Goal: Task Accomplishment & Management: Use online tool/utility

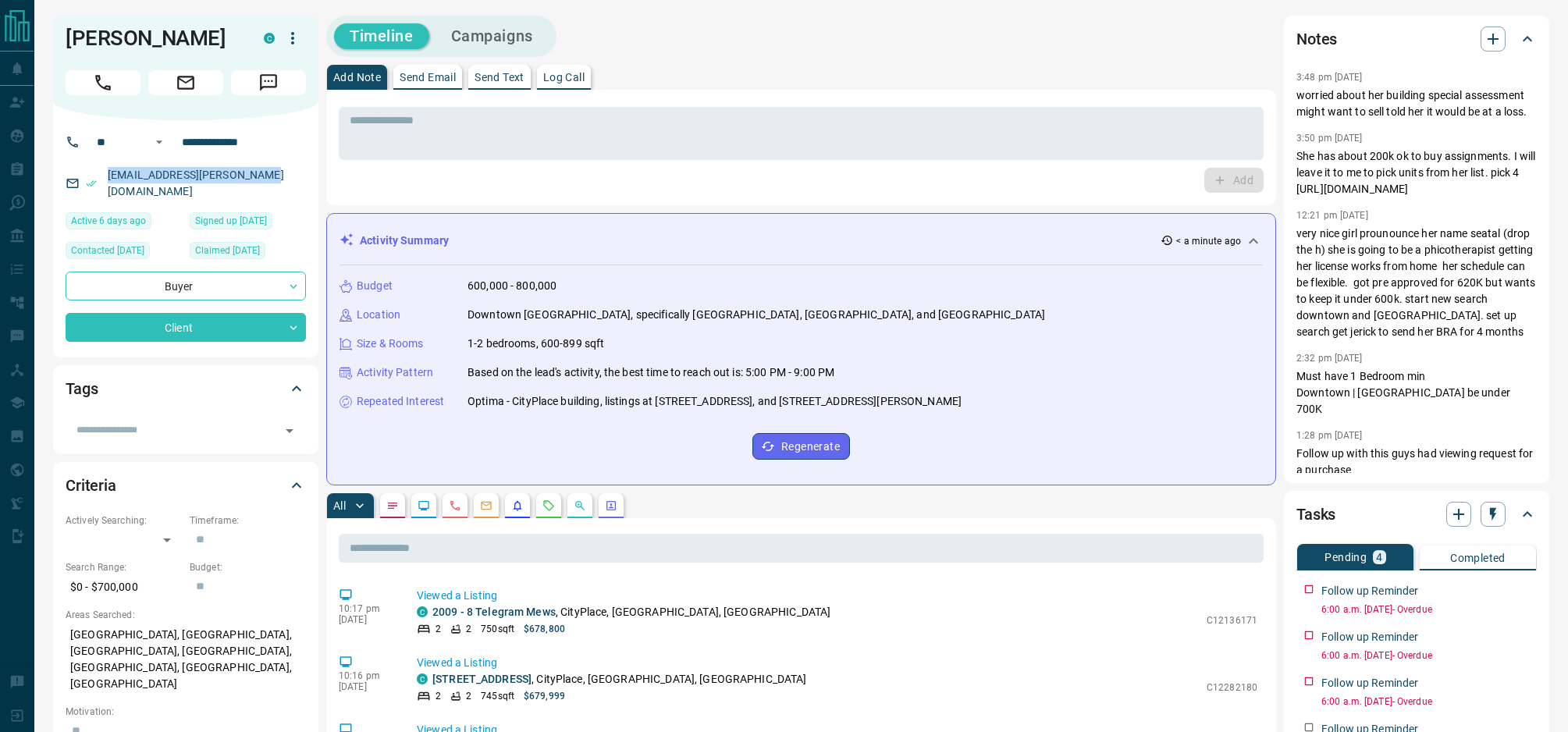
drag, startPoint x: 250, startPoint y: 178, endPoint x: 102, endPoint y: 178, distance: 148.0
click at [102, 178] on div "[EMAIL_ADDRESS][PERSON_NAME][DOMAIN_NAME]" at bounding box center [185, 183] width 240 height 43
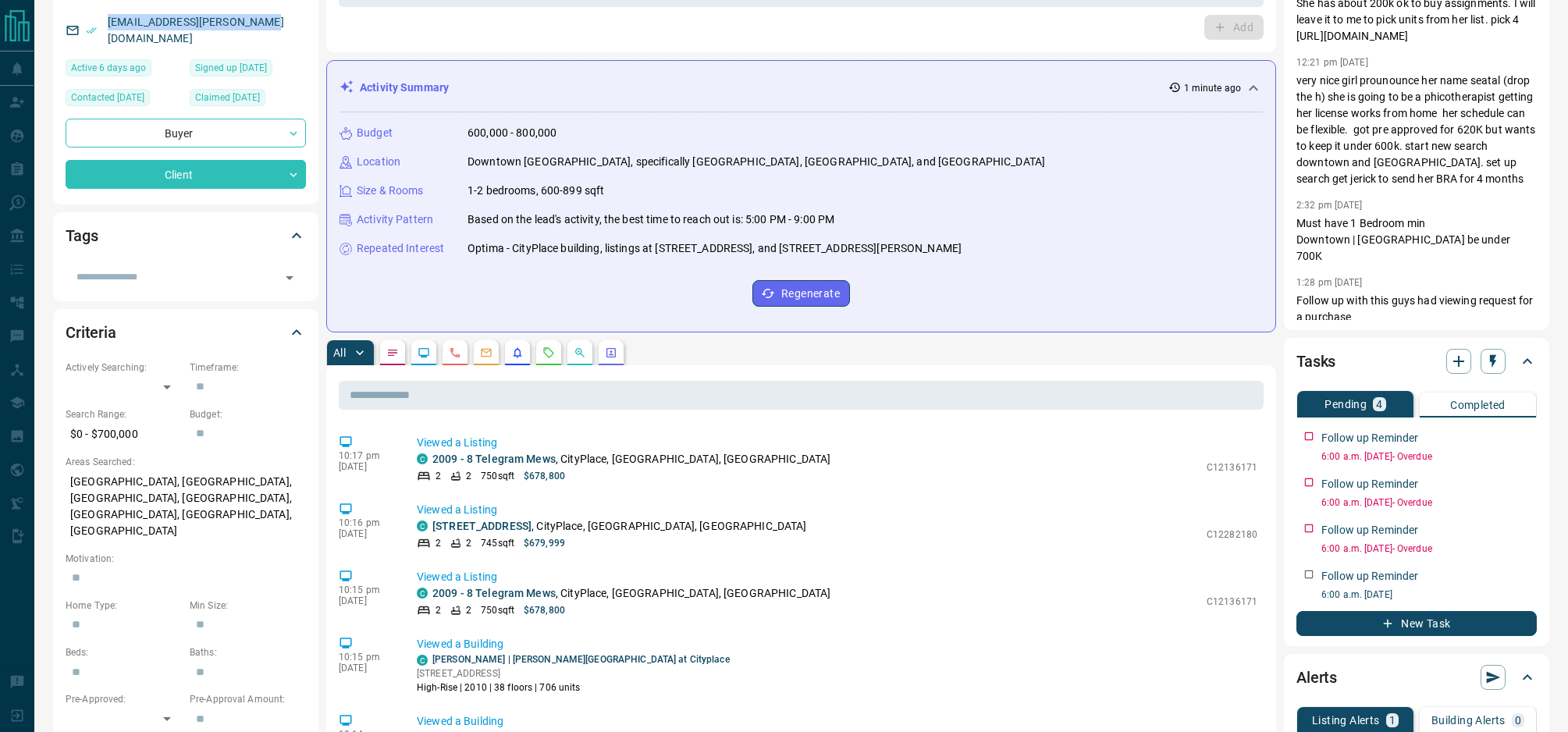
scroll to position [199, 0]
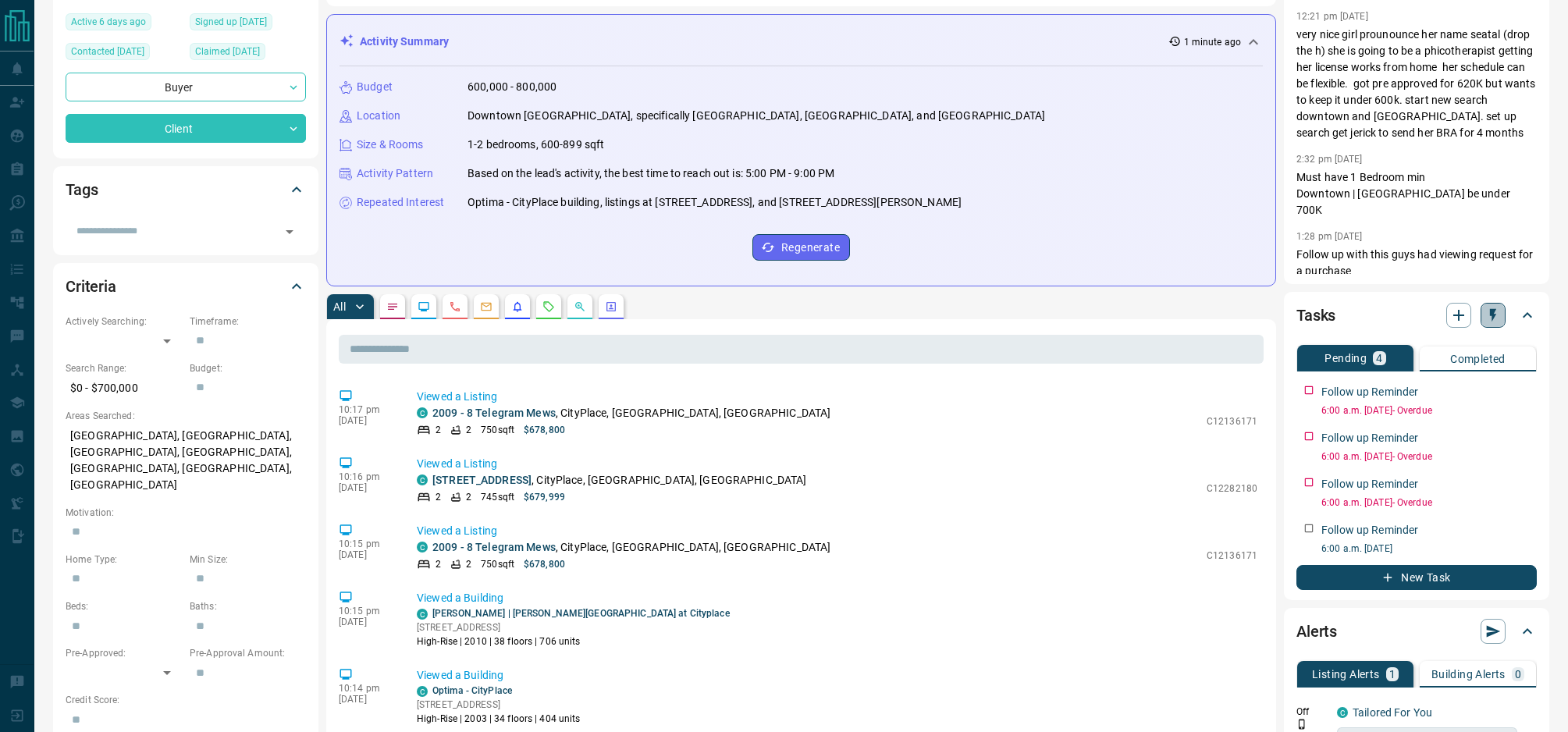
click at [1495, 323] on button "button" at bounding box center [1494, 315] width 25 height 25
drag, startPoint x: 1428, startPoint y: 297, endPoint x: 1371, endPoint y: 448, distance: 161.4
click at [1428, 297] on div at bounding box center [784, 366] width 1568 height 732
click at [1399, 578] on button "New Task" at bounding box center [1417, 578] width 240 height 25
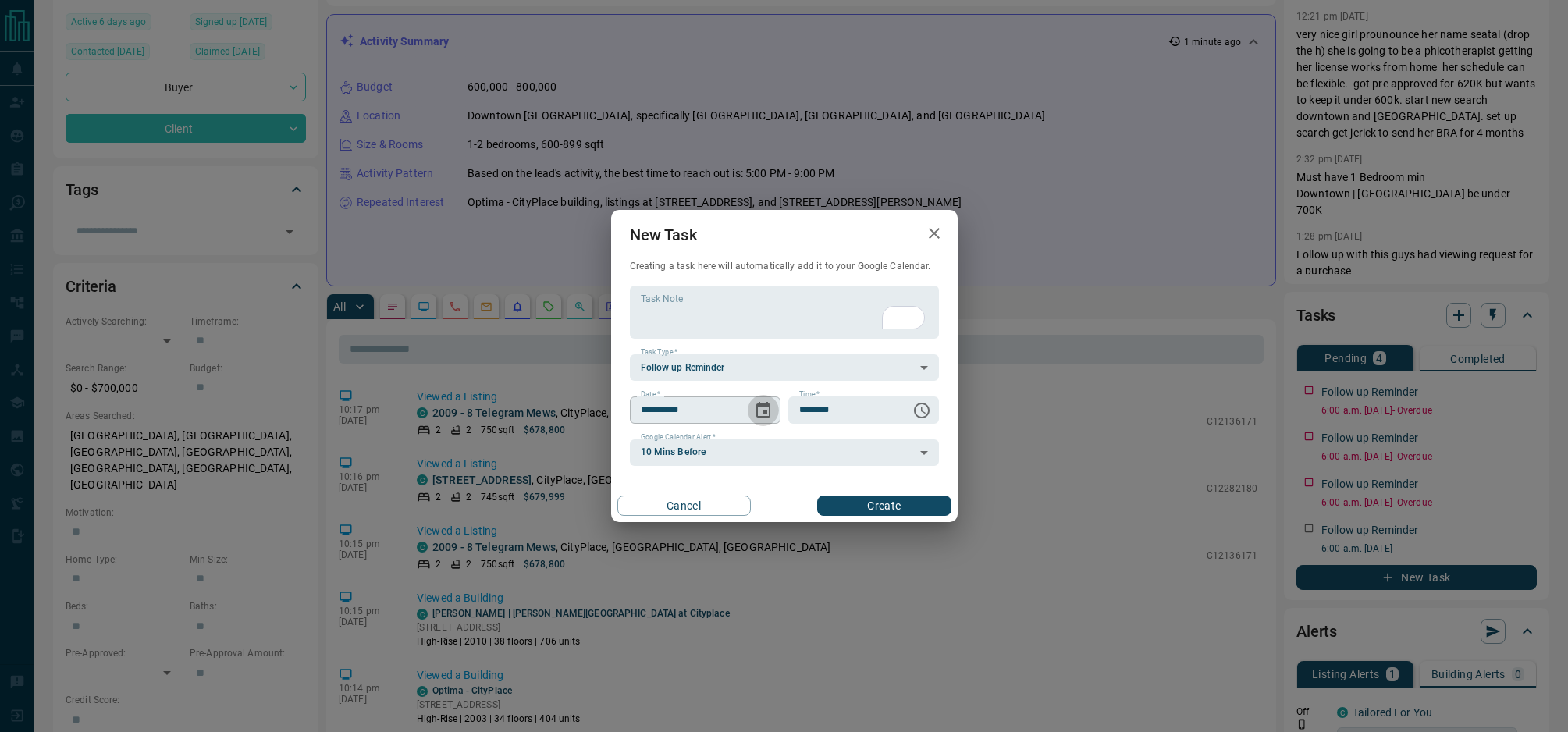
click at [765, 410] on icon "Choose date, selected date is Aug 13, 2025" at bounding box center [764, 409] width 15 height 15
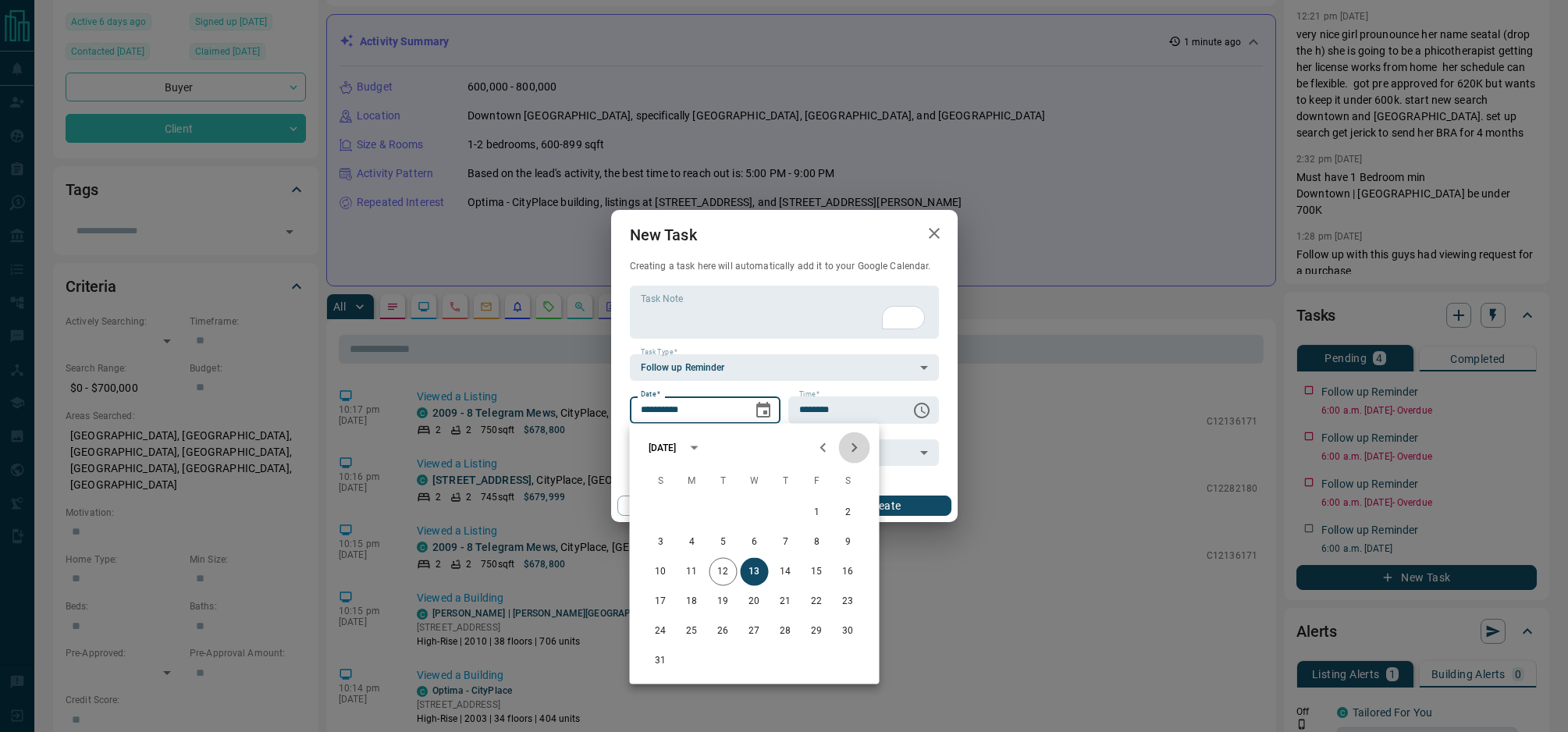
click at [858, 448] on icon "Next month" at bounding box center [855, 448] width 19 height 19
click at [819, 545] on button "12" at bounding box center [817, 542] width 28 height 28
type input "**********"
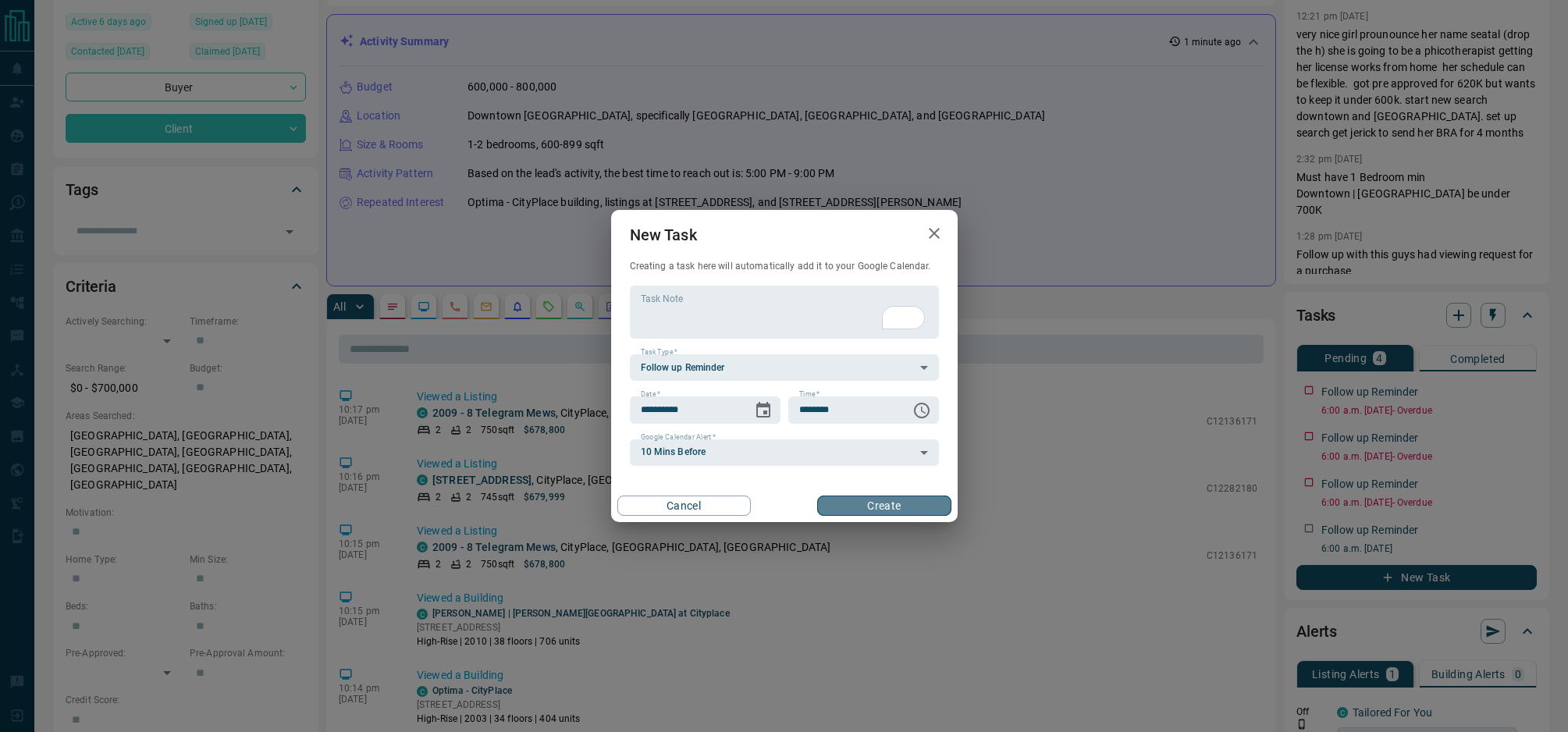
click at [859, 506] on button "Create" at bounding box center [884, 506] width 133 height 20
